Goal: Navigation & Orientation: Find specific page/section

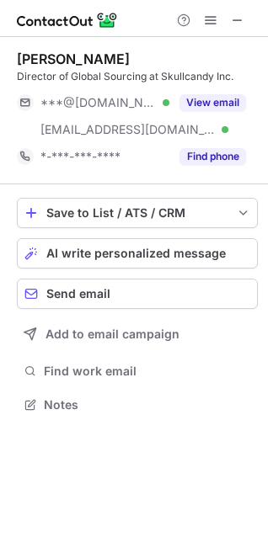
scroll to position [393, 268]
click at [235, 27] on span at bounding box center [237, 19] width 13 height 13
